Goal: Task Accomplishment & Management: Use online tool/utility

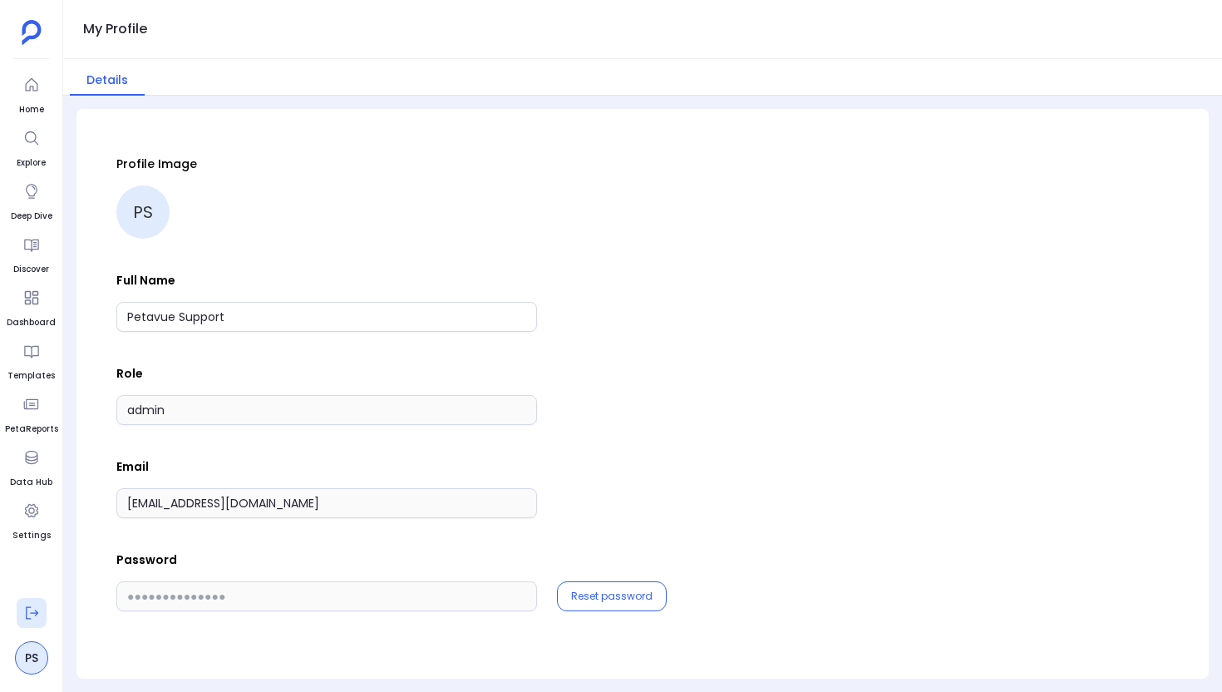
click at [27, 604] on icon at bounding box center [31, 612] width 17 height 17
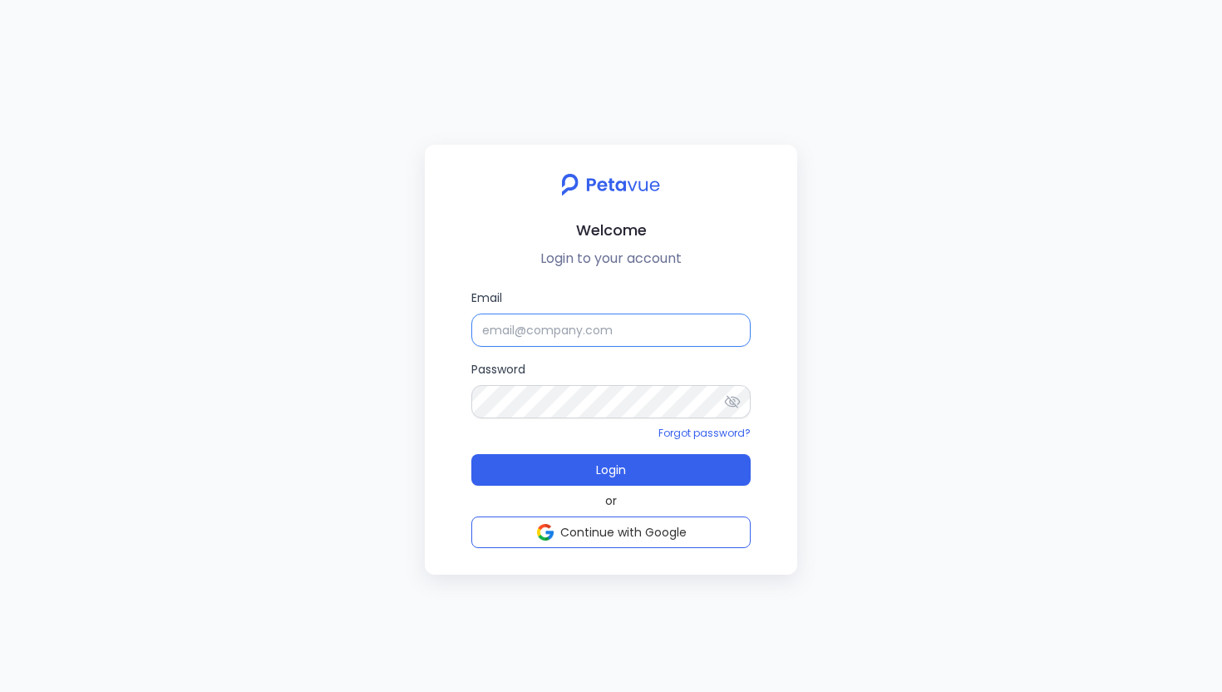
click at [514, 327] on input "Email" at bounding box center [610, 329] width 279 height 33
type input "[EMAIL_ADDRESS][DOMAIN_NAME]"
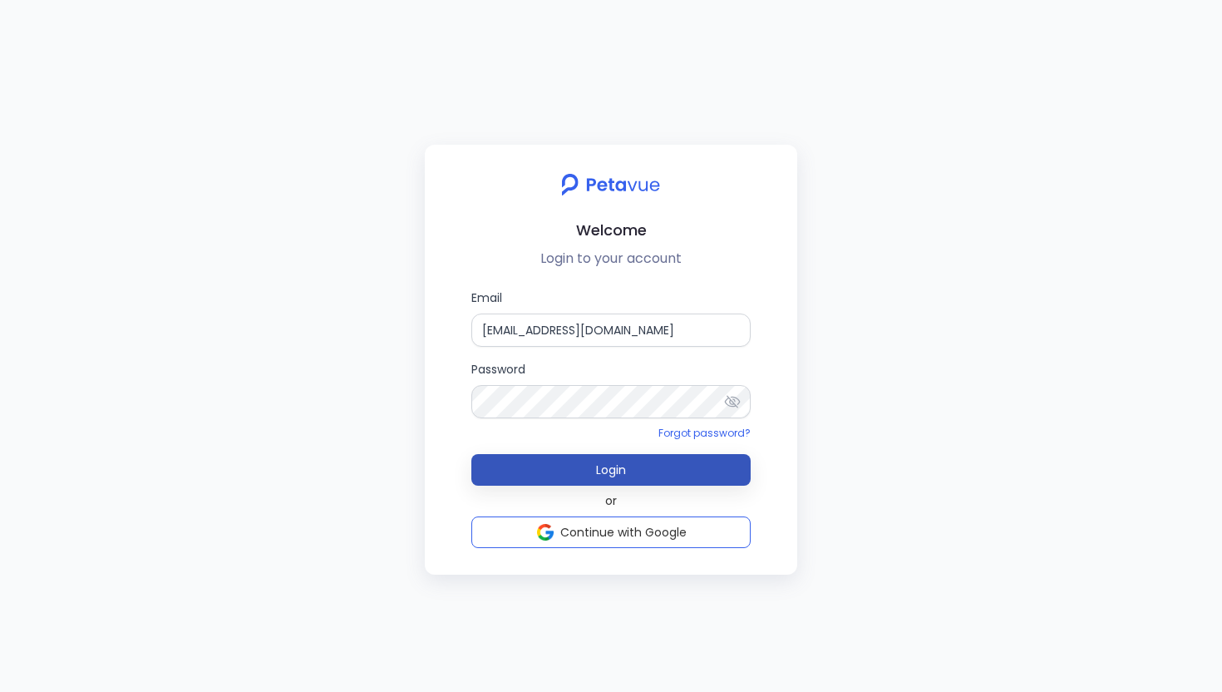
click at [583, 467] on button "Login" at bounding box center [610, 470] width 279 height 32
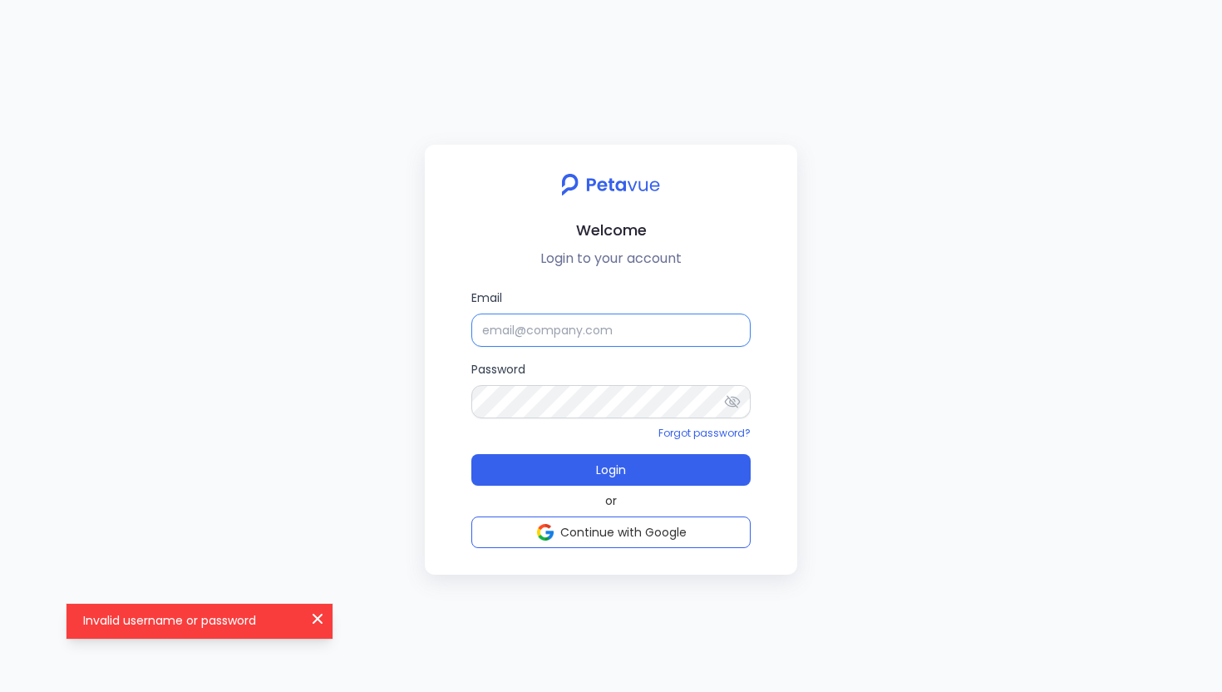
click at [583, 337] on input "Email" at bounding box center [610, 329] width 279 height 33
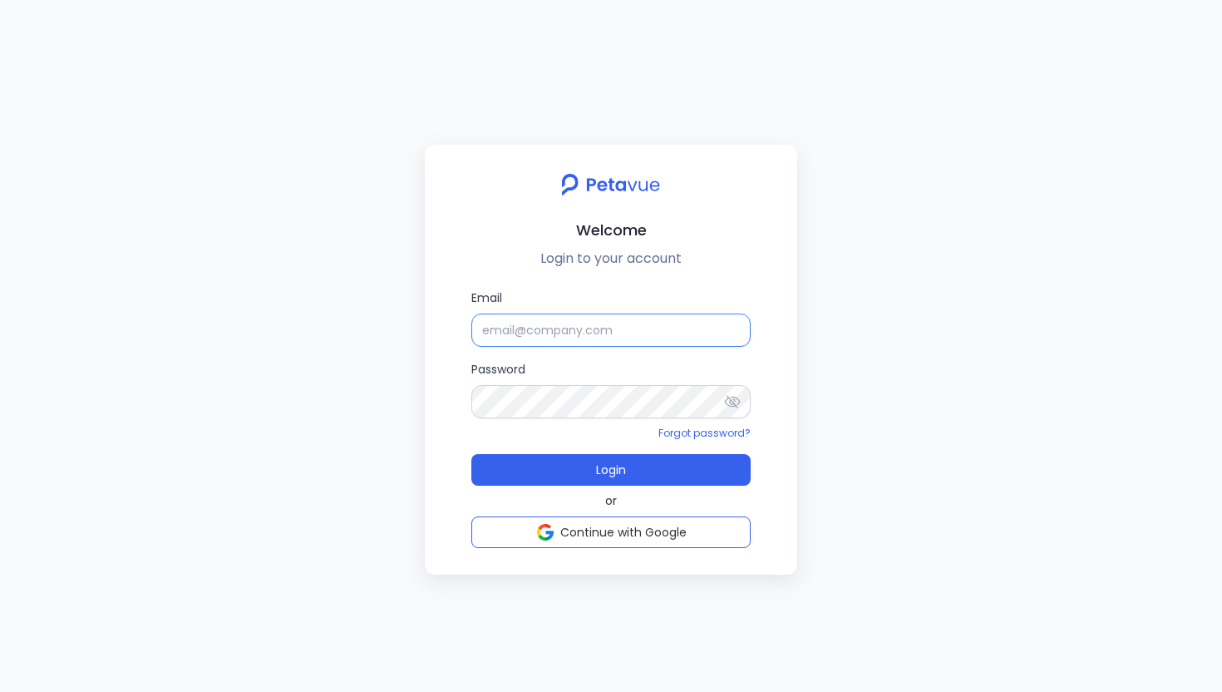
click at [526, 328] on input "Email" at bounding box center [610, 329] width 279 height 33
paste input "[EMAIL_ADDRESS][DOMAIN_NAME]"
type input "[EMAIL_ADDRESS][DOMAIN_NAME]"
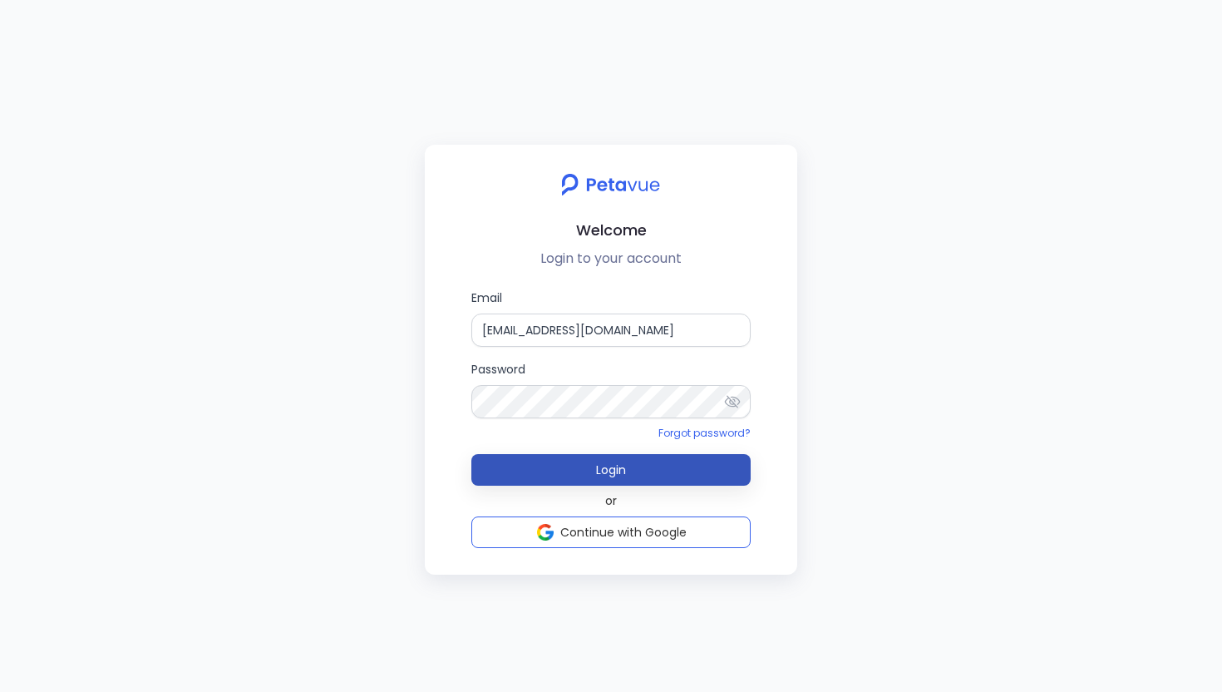
click at [565, 466] on button "Login" at bounding box center [610, 470] width 279 height 32
